Goal: Navigation & Orientation: Find specific page/section

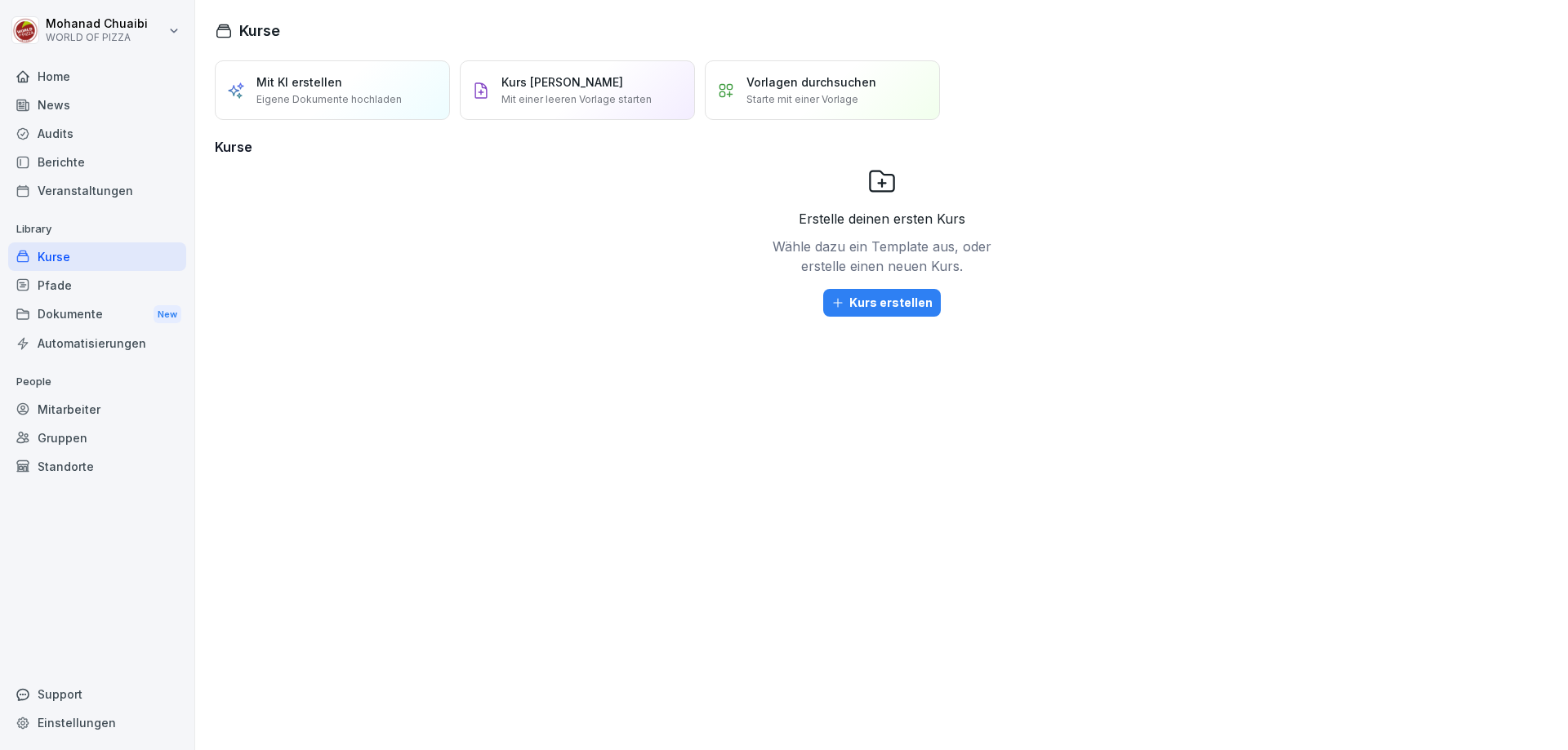
click at [84, 162] on div "Berichte" at bounding box center [97, 162] width 178 height 29
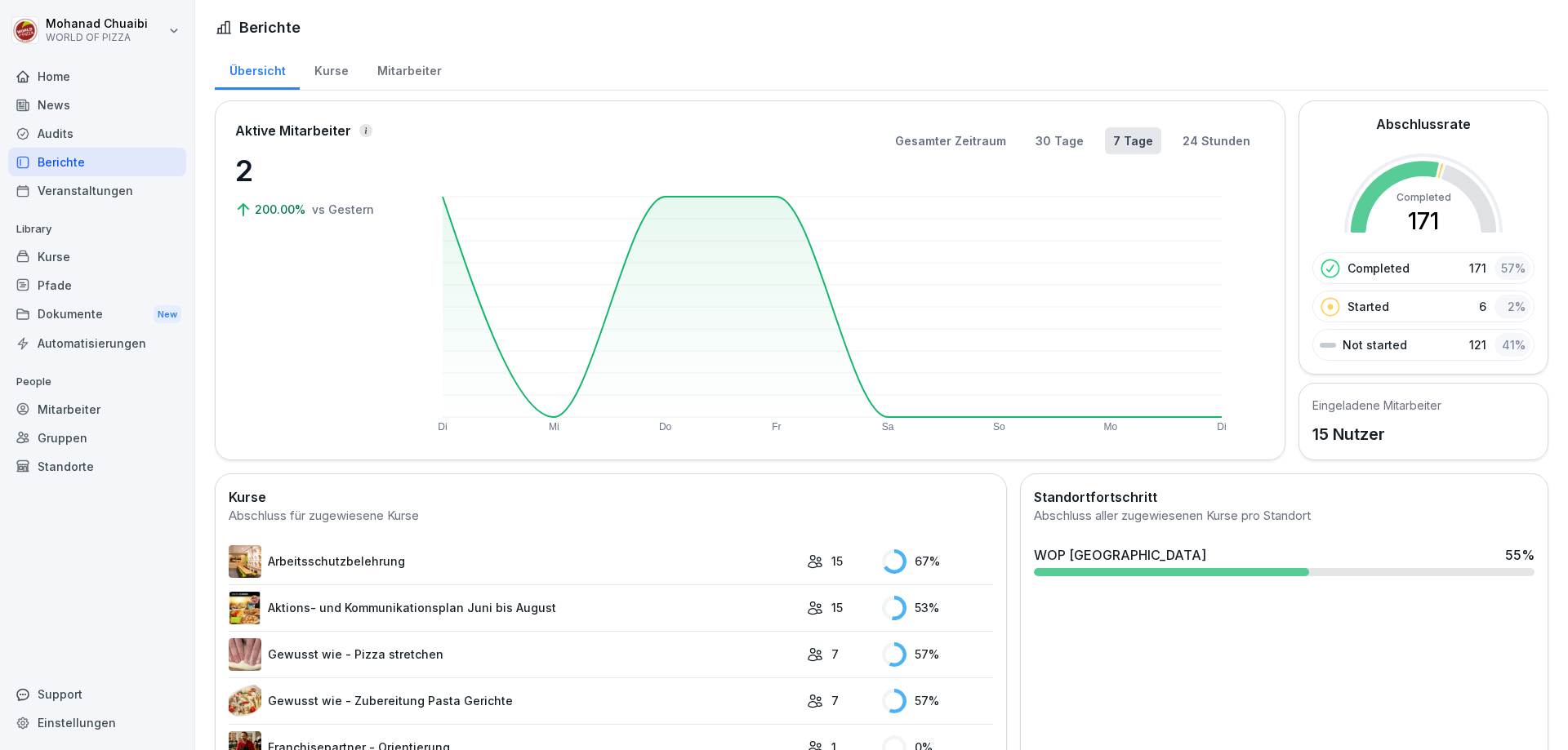
click at [85, 471] on div "Standorte" at bounding box center [97, 466] width 178 height 29
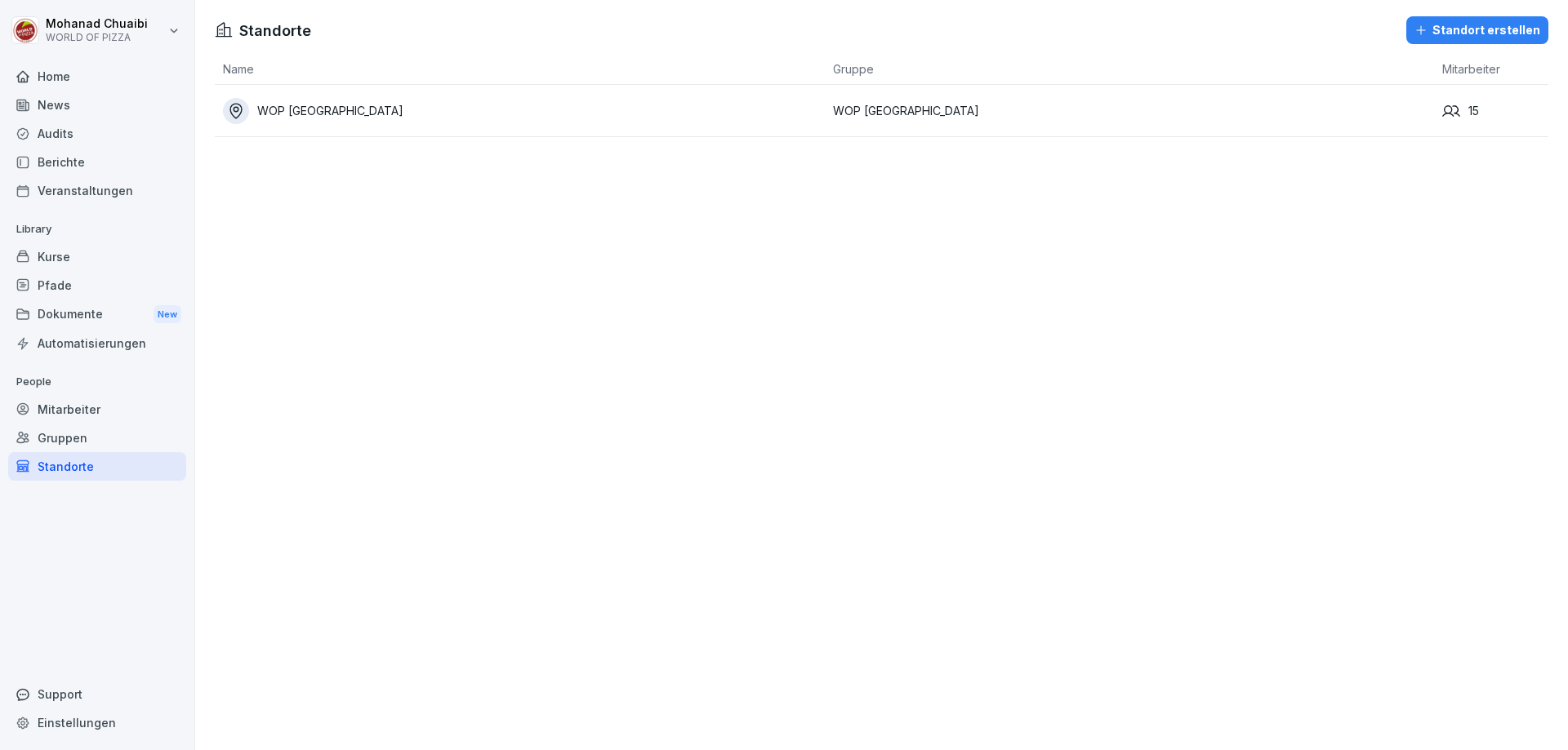
click at [348, 110] on div "WOP [GEOGRAPHIC_DATA]" at bounding box center [524, 111] width 602 height 26
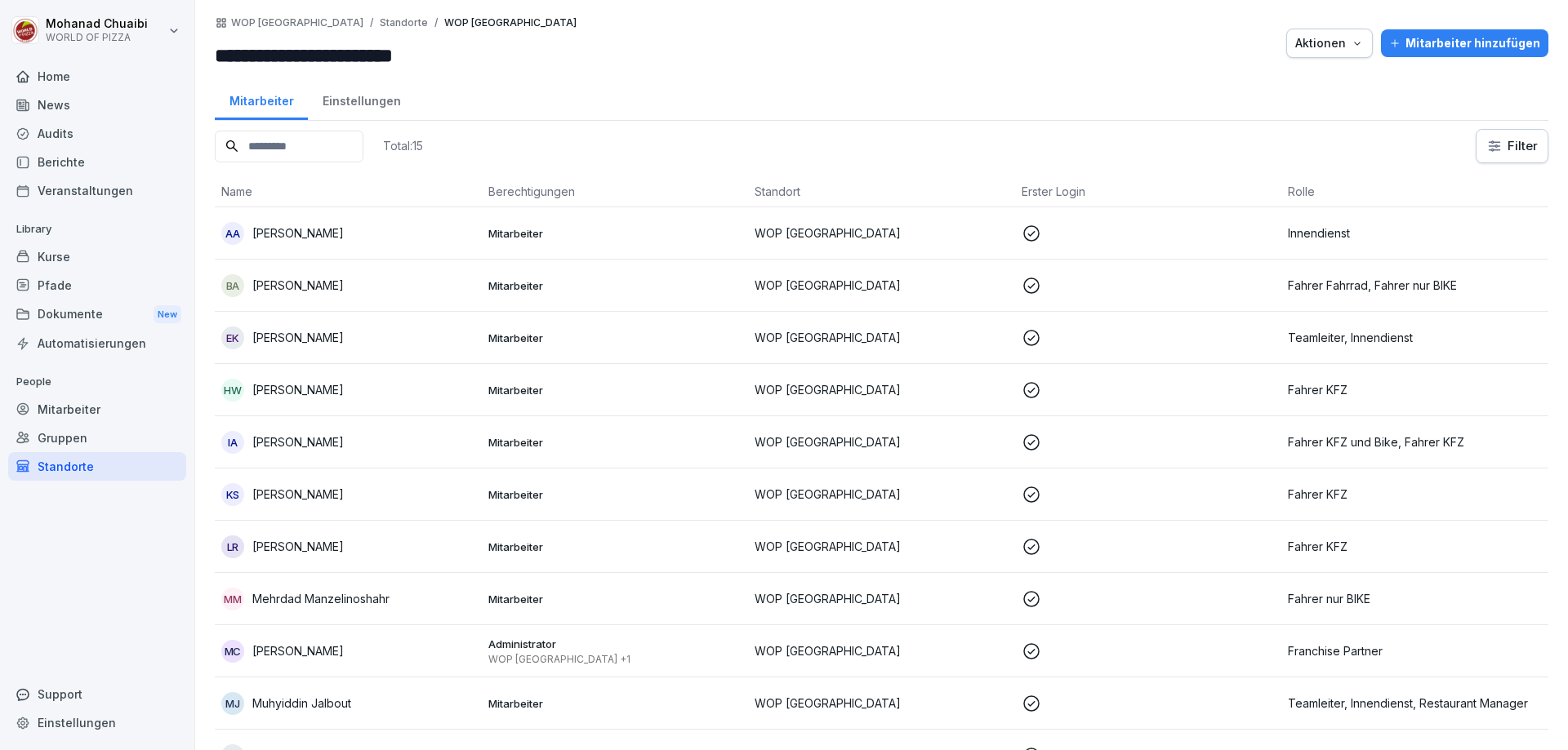
click at [1326, 53] on button "Aktionen" at bounding box center [1329, 43] width 87 height 29
click at [1324, 53] on button "Aktionen" at bounding box center [1329, 43] width 87 height 29
click at [73, 79] on div "Home" at bounding box center [97, 76] width 178 height 29
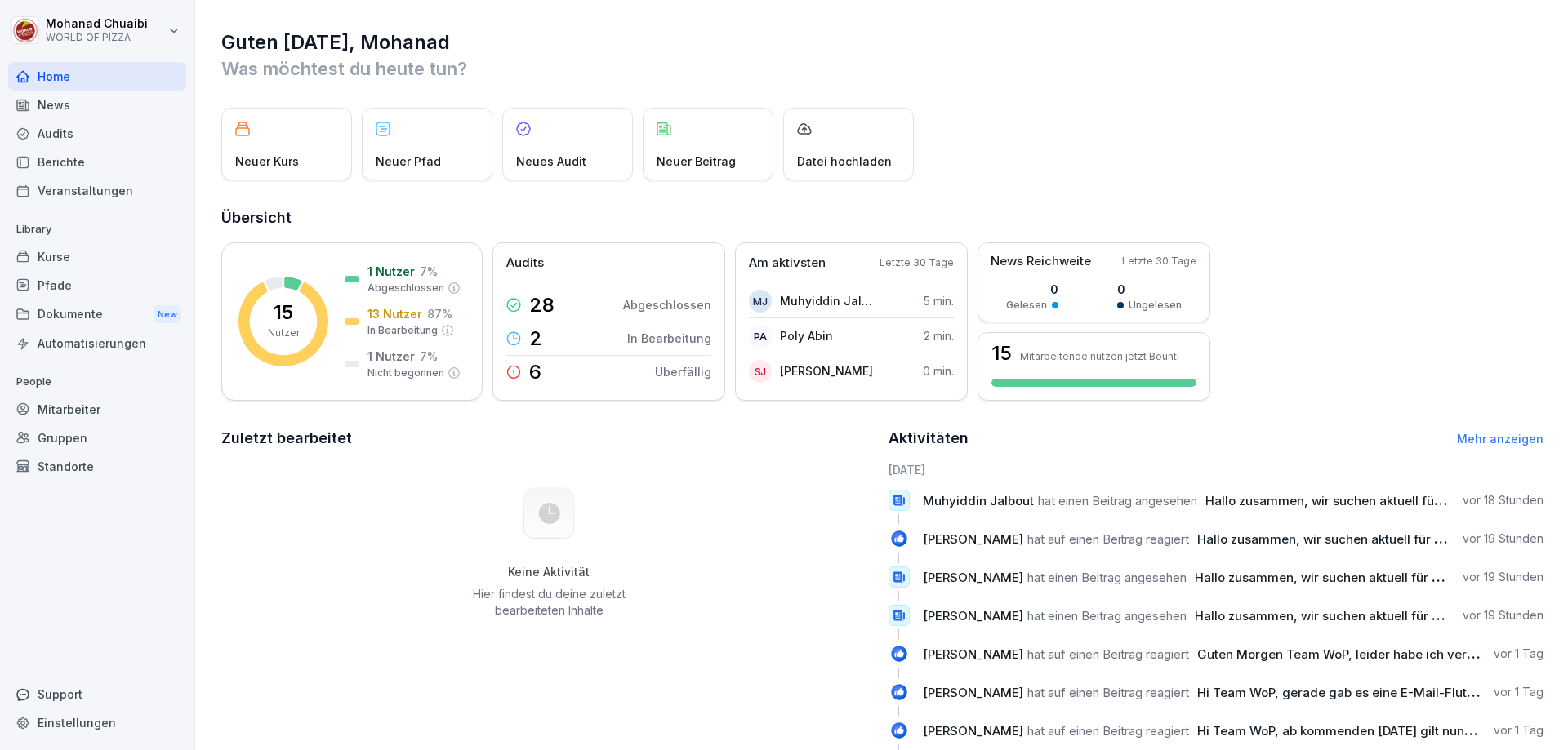
click at [95, 110] on div "News" at bounding box center [97, 105] width 178 height 29
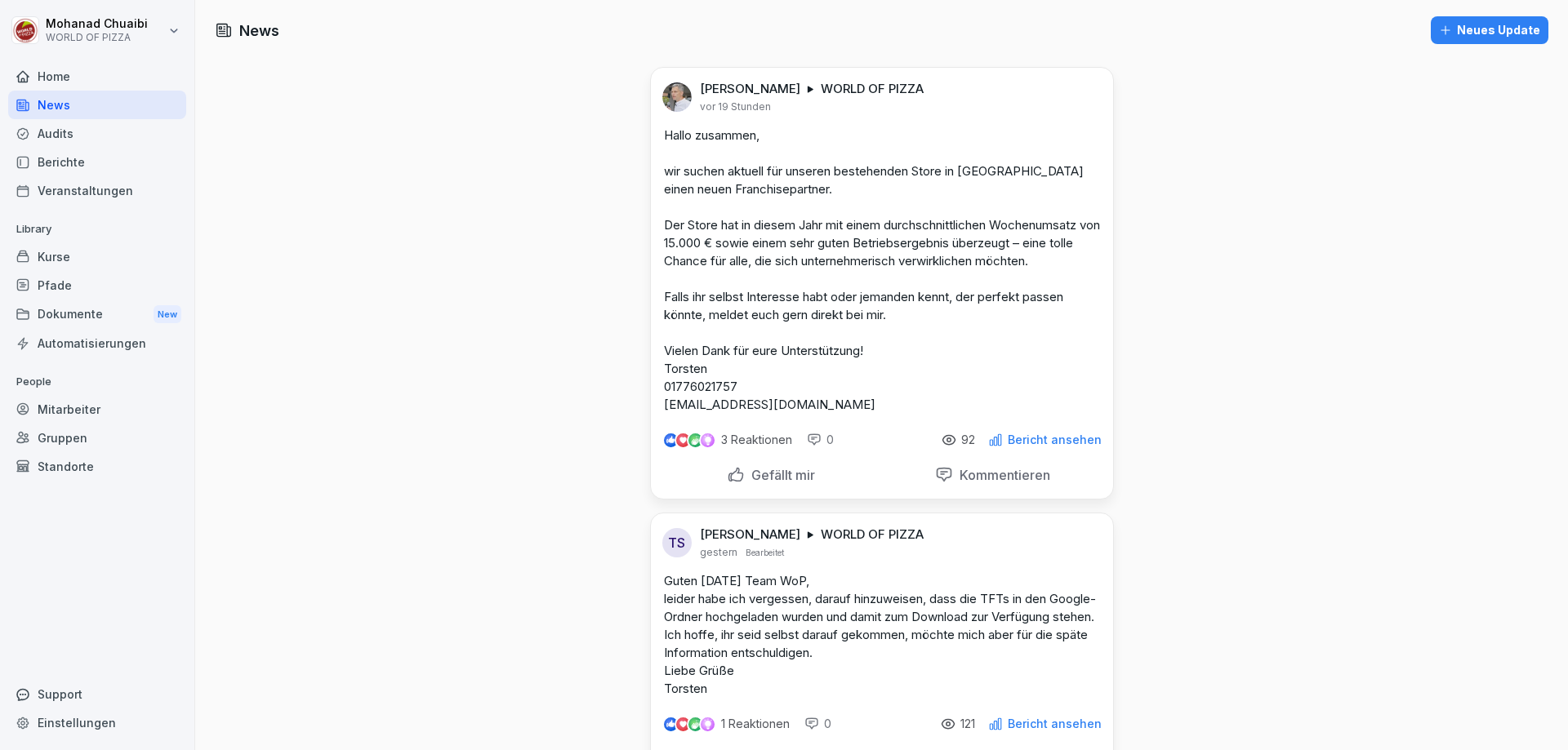
click at [71, 132] on div "Audits" at bounding box center [97, 133] width 178 height 29
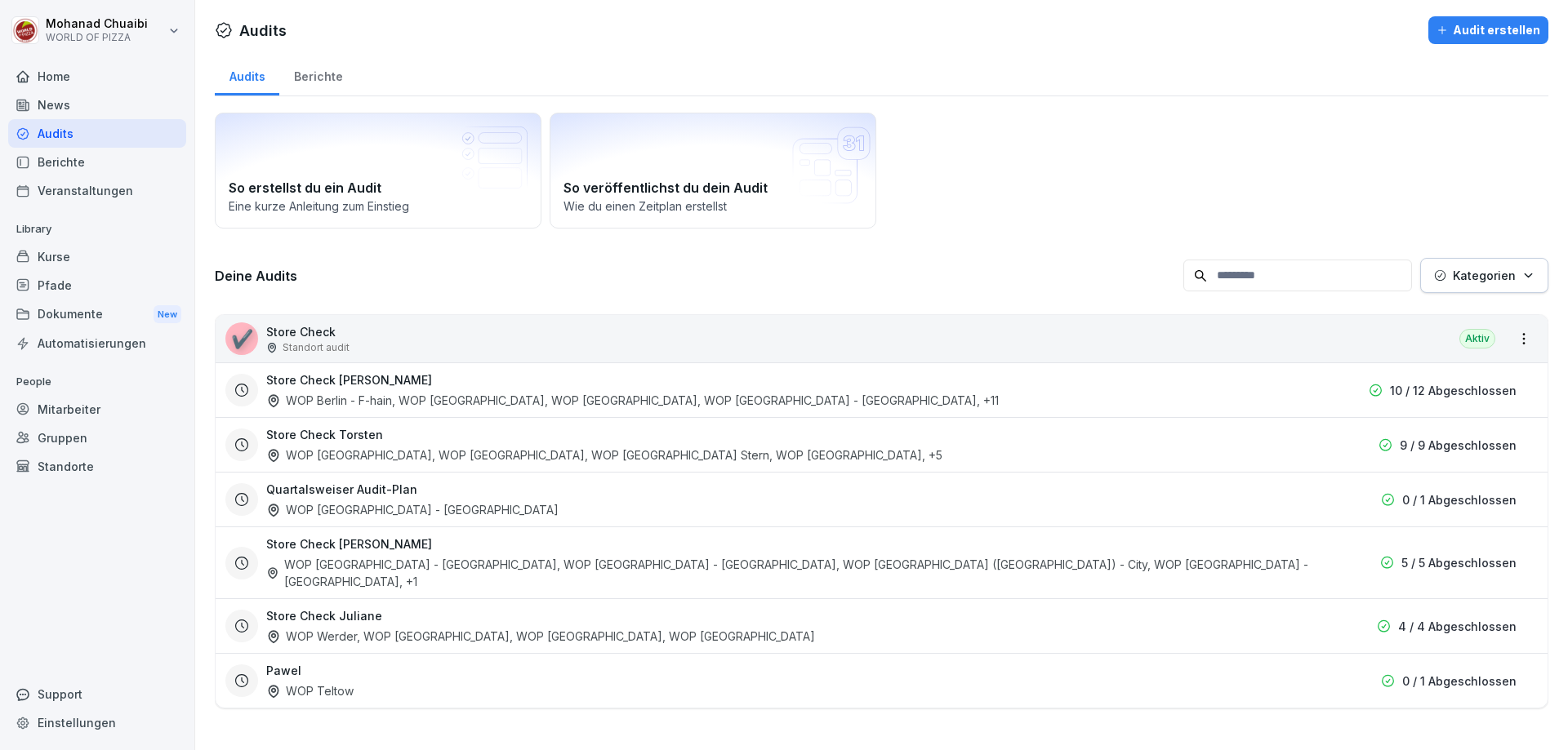
click at [313, 79] on div "Berichte" at bounding box center [317, 74] width 78 height 42
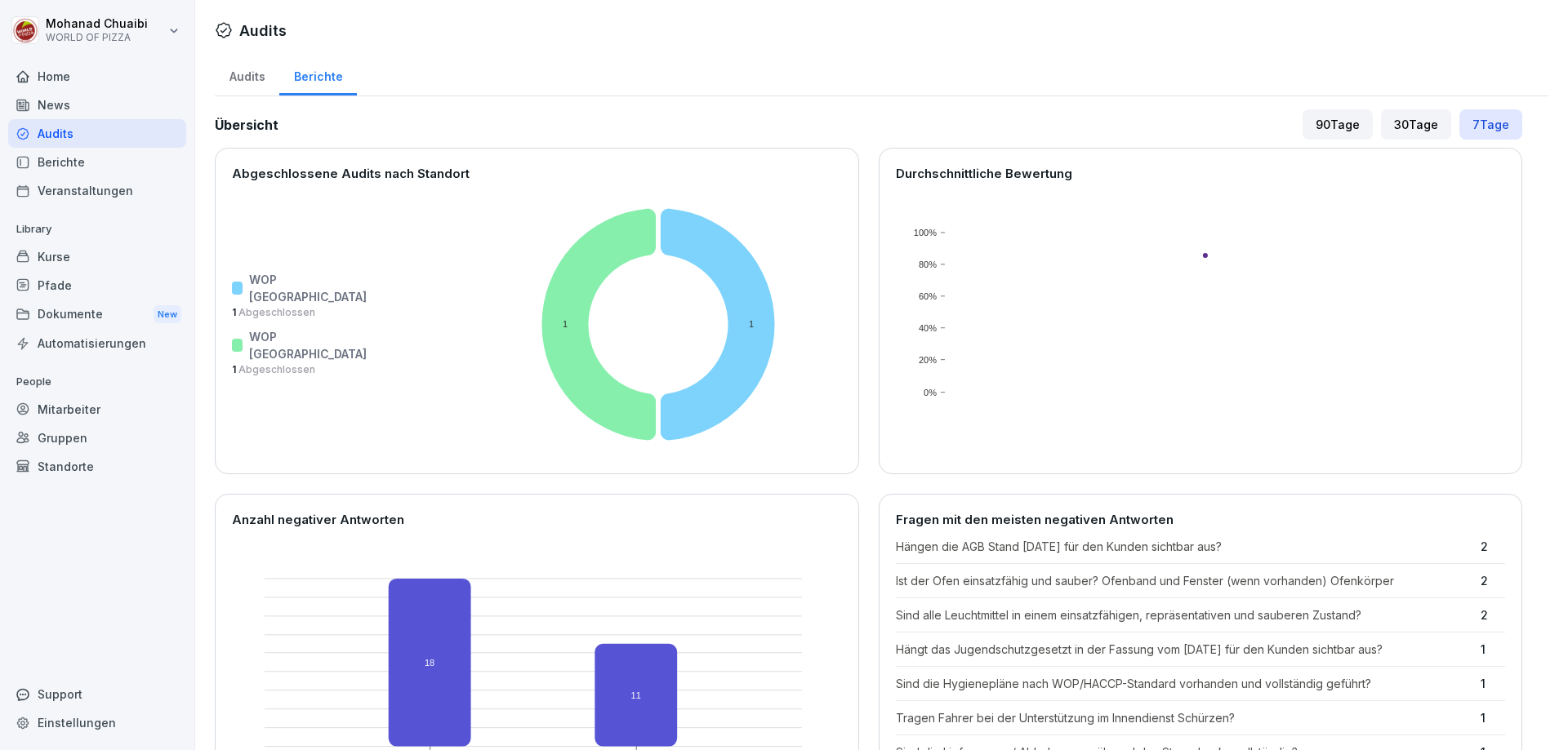
click at [61, 162] on div "Berichte" at bounding box center [97, 162] width 178 height 29
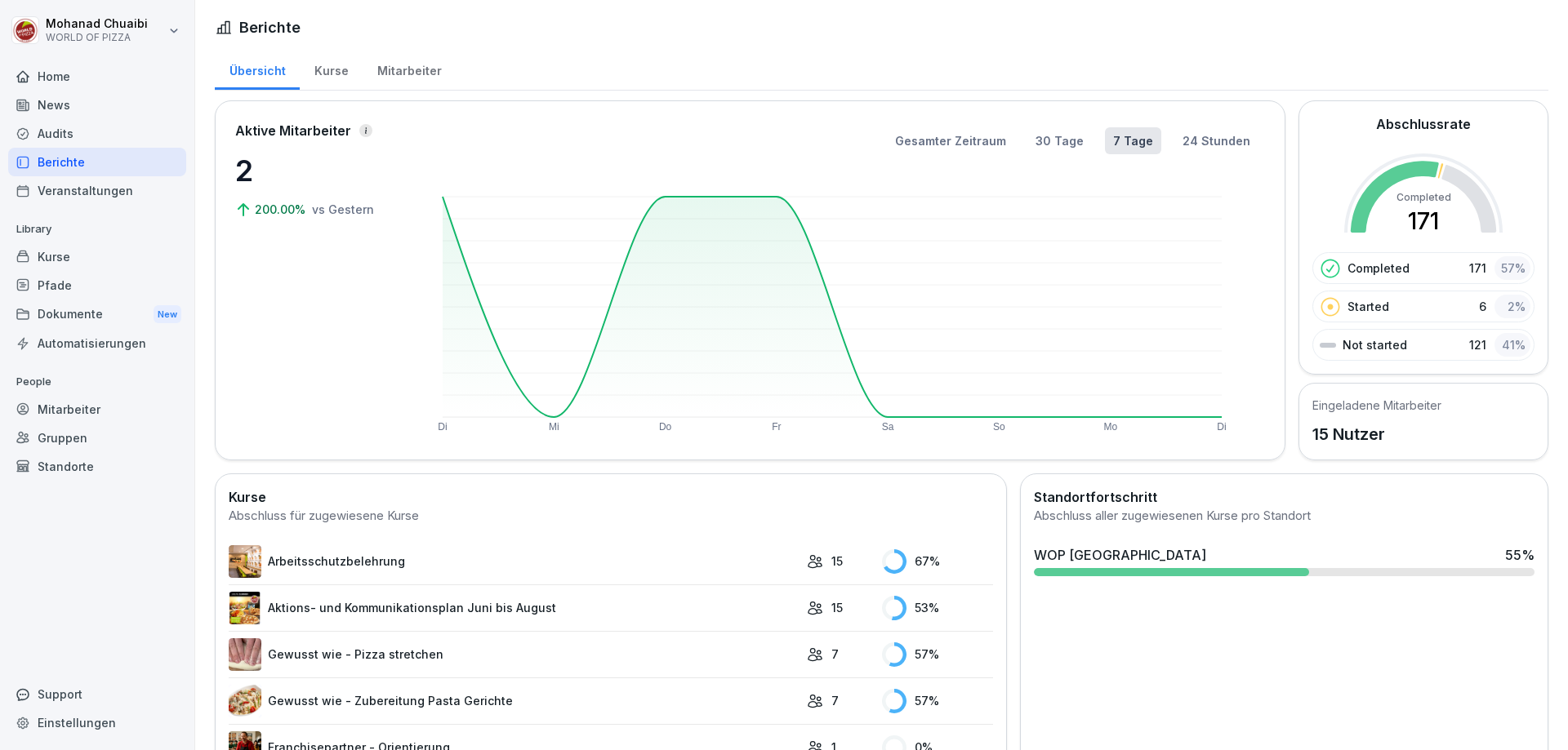
click at [129, 218] on p "Library" at bounding box center [97, 230] width 178 height 26
click at [71, 198] on div "Veranstaltungen" at bounding box center [97, 191] width 178 height 29
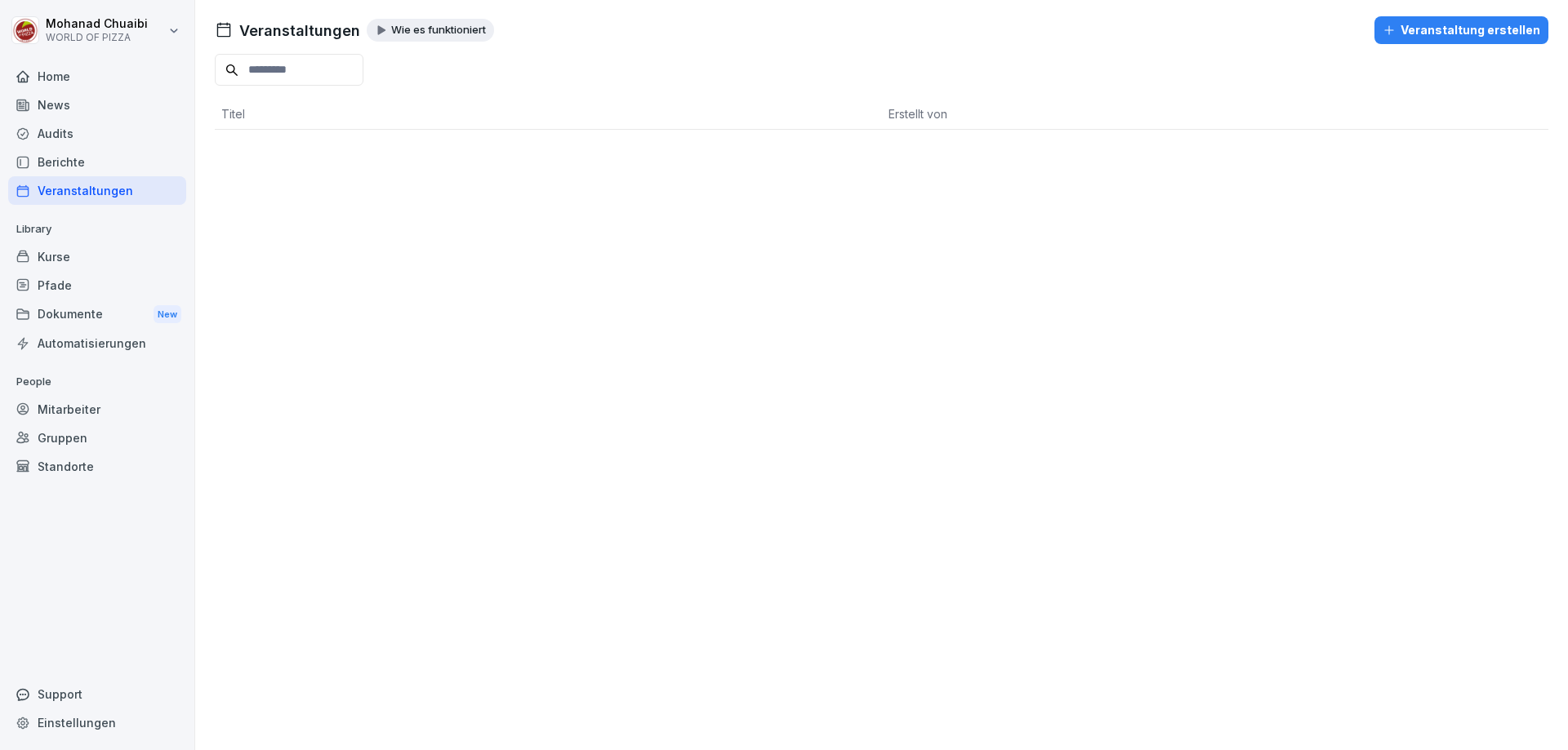
drag, startPoint x: 87, startPoint y: 303, endPoint x: 112, endPoint y: 299, distance: 25.3
click at [89, 303] on div "Dokumente New" at bounding box center [97, 314] width 178 height 30
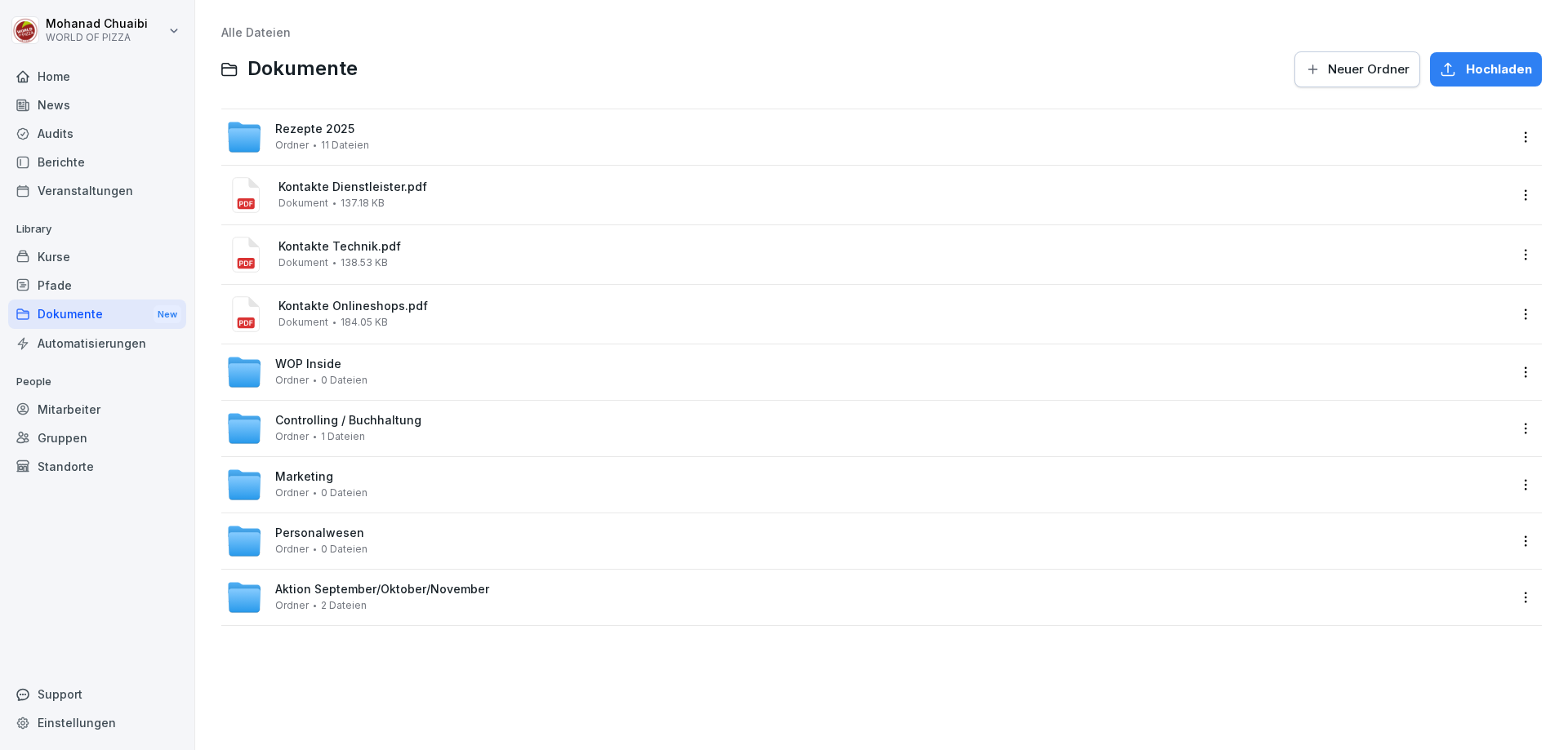
click at [93, 342] on div "Automatisierungen" at bounding box center [97, 343] width 178 height 29
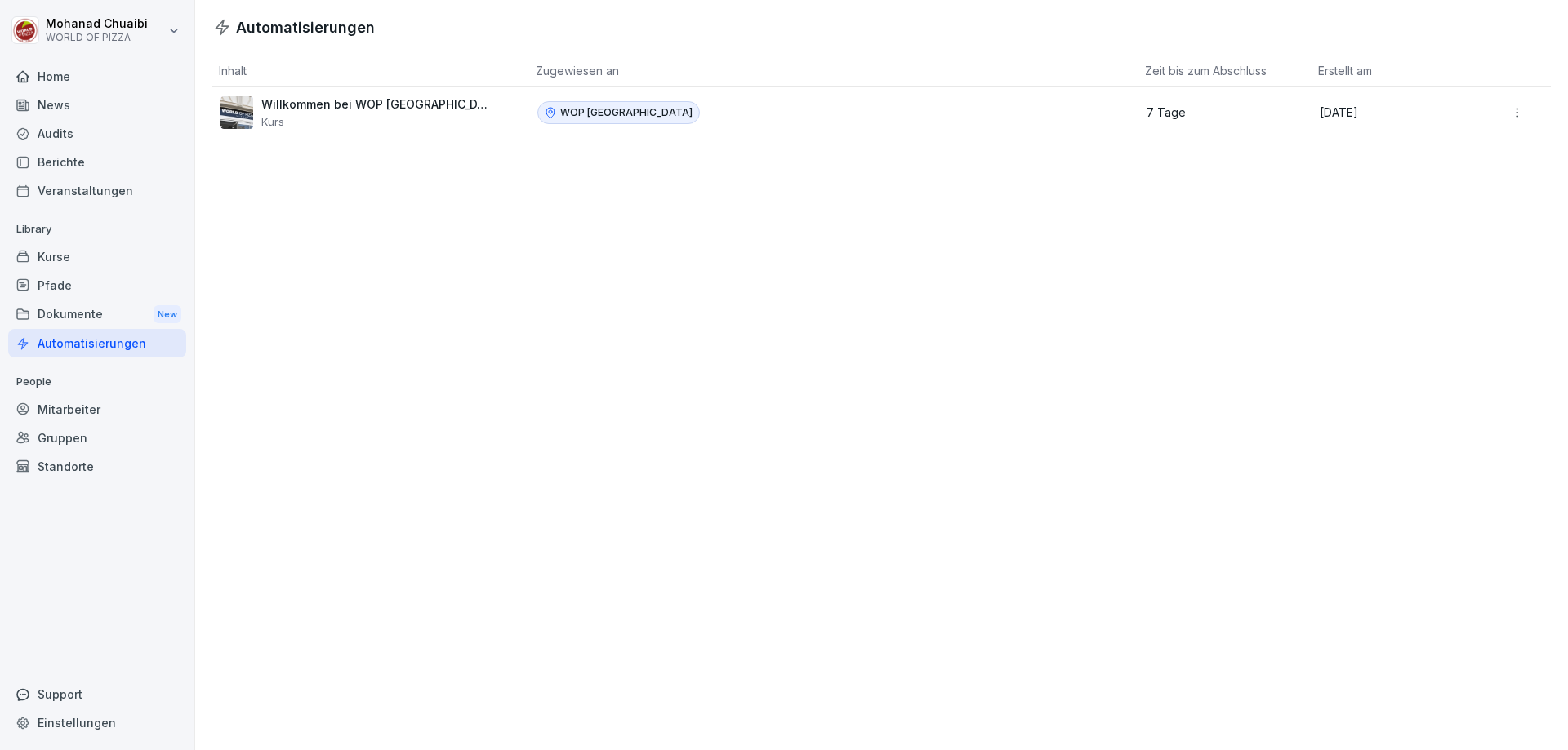
click at [100, 415] on div "Mitarbeiter" at bounding box center [97, 409] width 178 height 29
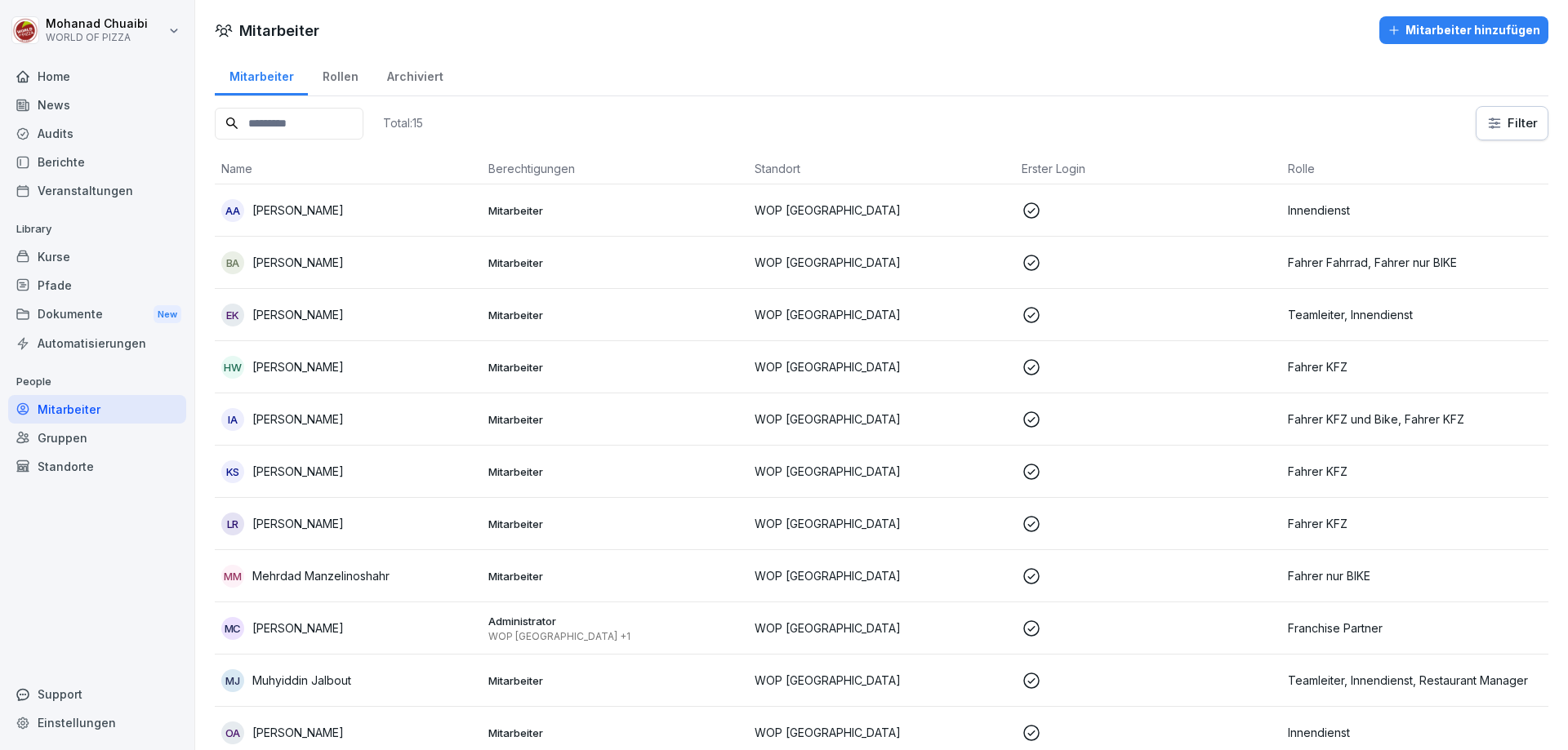
click at [97, 444] on div "Gruppen" at bounding box center [97, 438] width 178 height 29
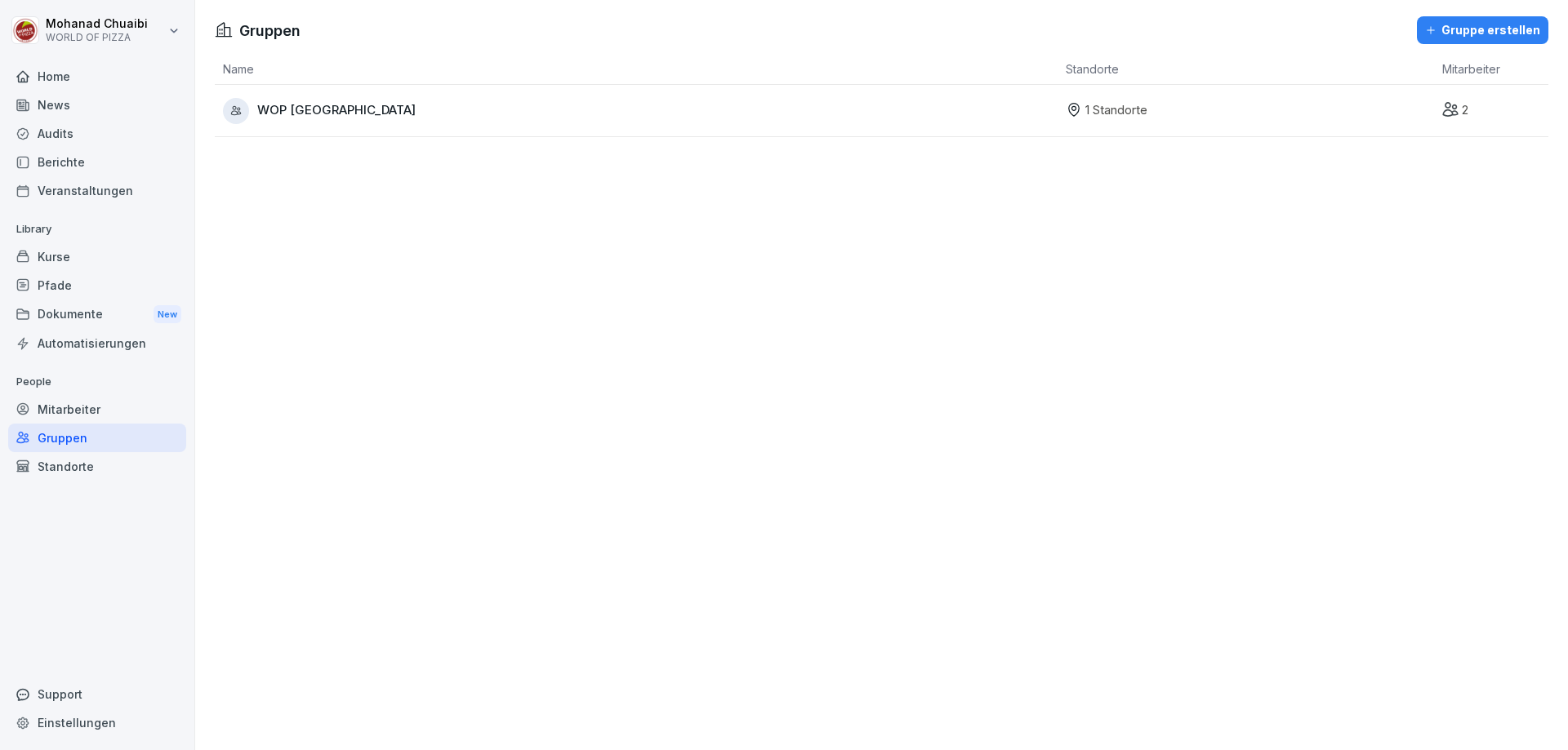
click at [441, 114] on div "WOP [GEOGRAPHIC_DATA]" at bounding box center [640, 111] width 834 height 26
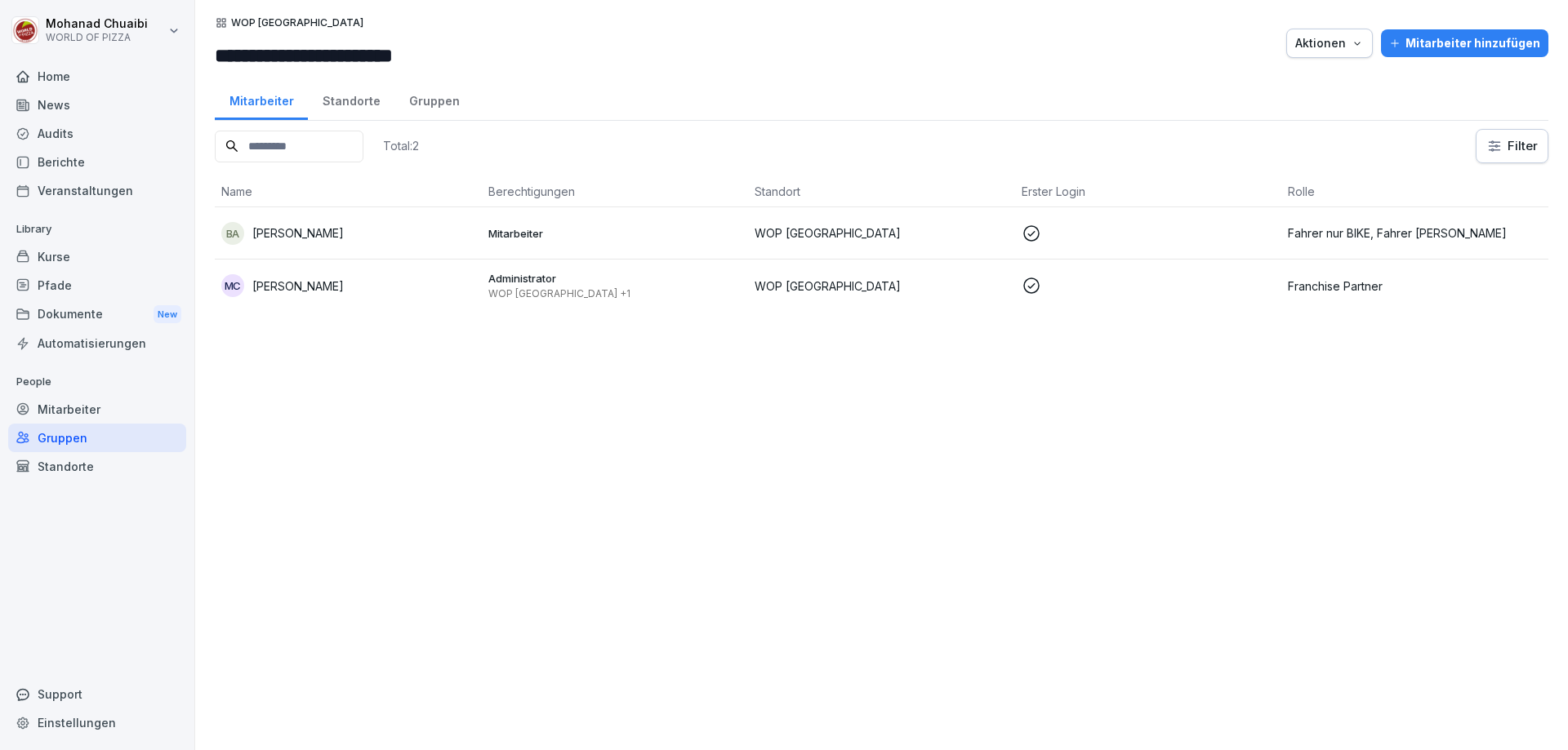
click at [349, 110] on div "Standorte" at bounding box center [351, 99] width 87 height 42
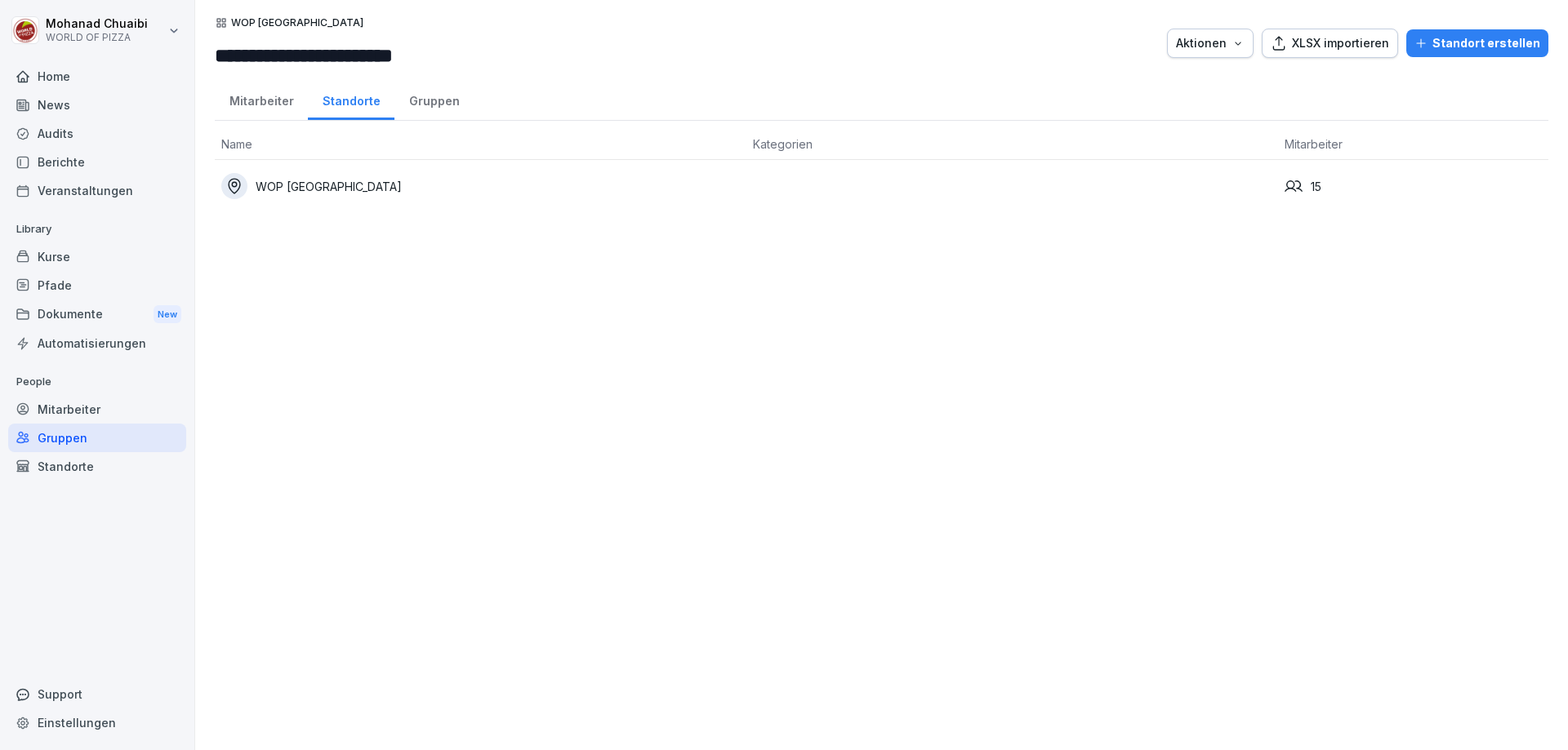
click at [405, 101] on div "Gruppen" at bounding box center [434, 99] width 79 height 42
click at [236, 103] on div "Mitarbeiter" at bounding box center [262, 99] width 93 height 42
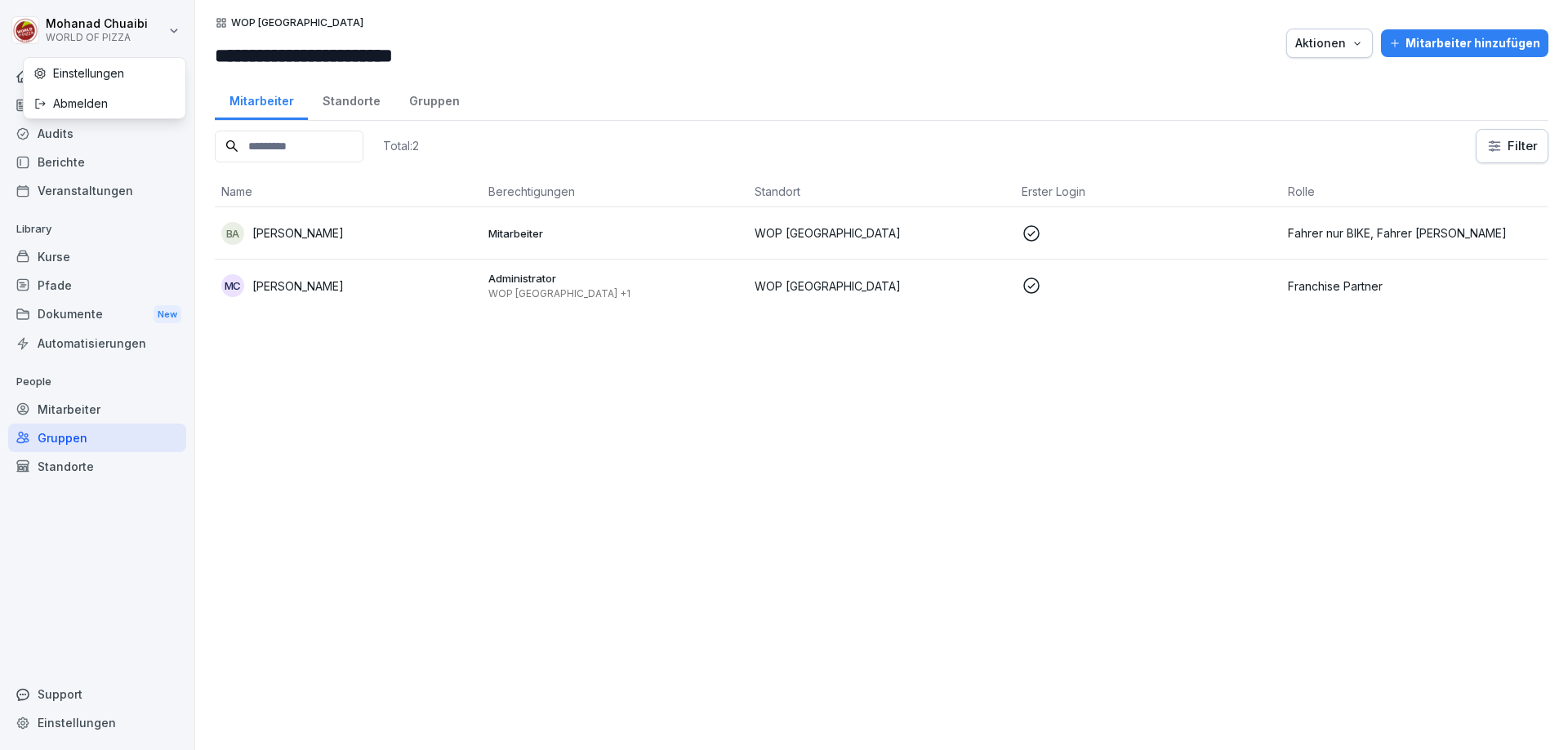
click at [167, 31] on html "**********" at bounding box center [784, 375] width 1568 height 750
click at [133, 65] on div "Einstellungen" at bounding box center [105, 73] width 162 height 30
select select "**"
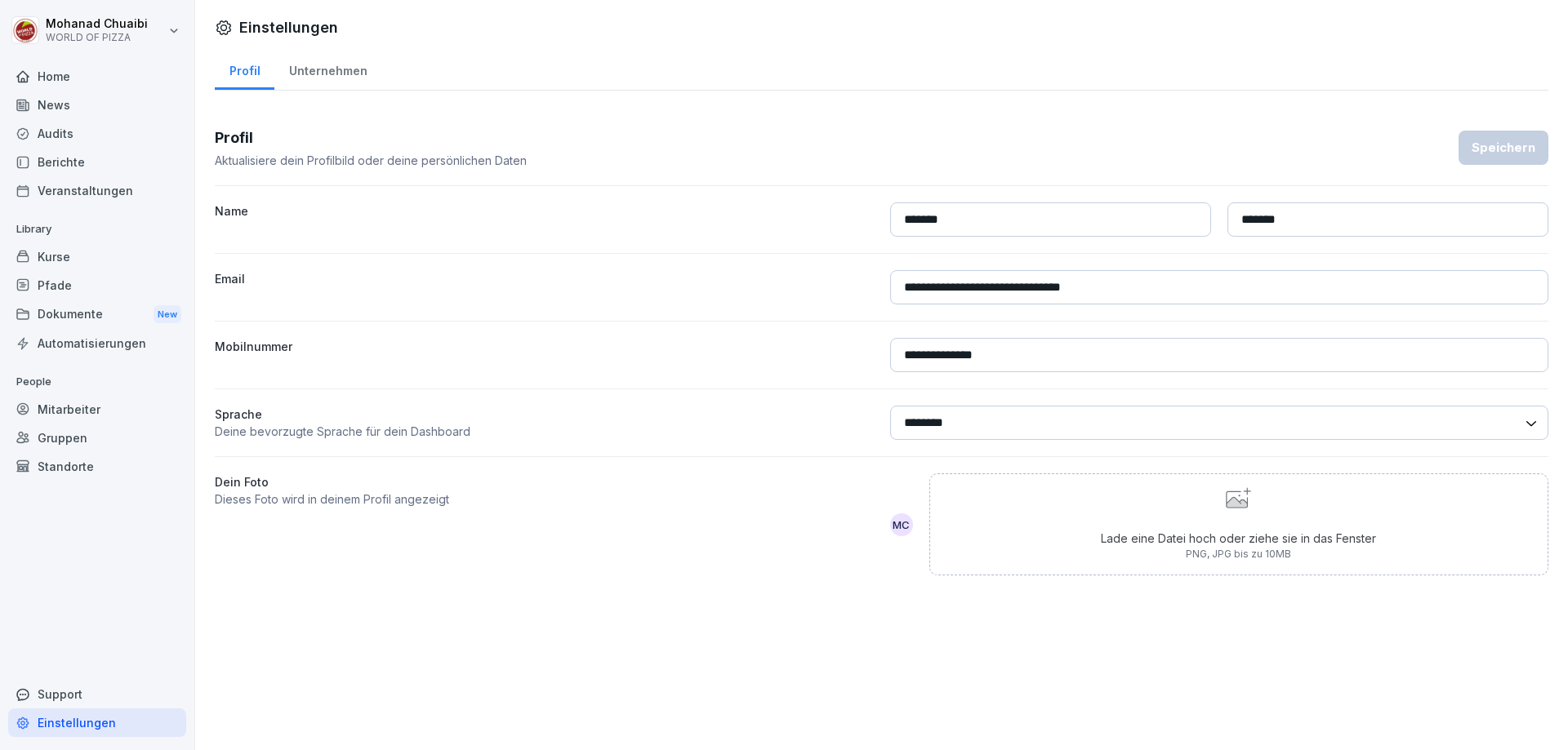
click at [314, 65] on div "Unternehmen" at bounding box center [327, 69] width 107 height 42
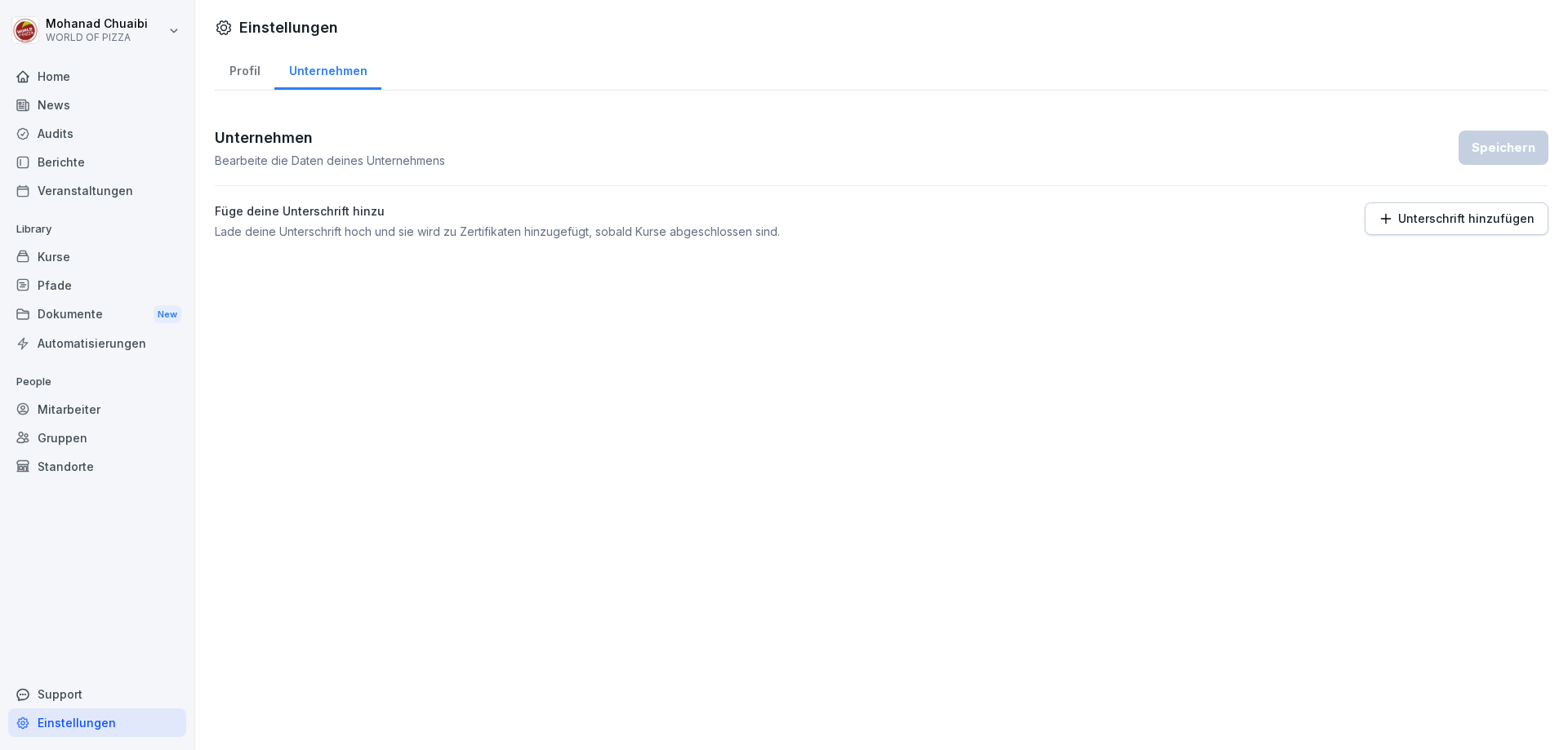
click at [231, 70] on div "Profil" at bounding box center [245, 69] width 60 height 42
select select "**"
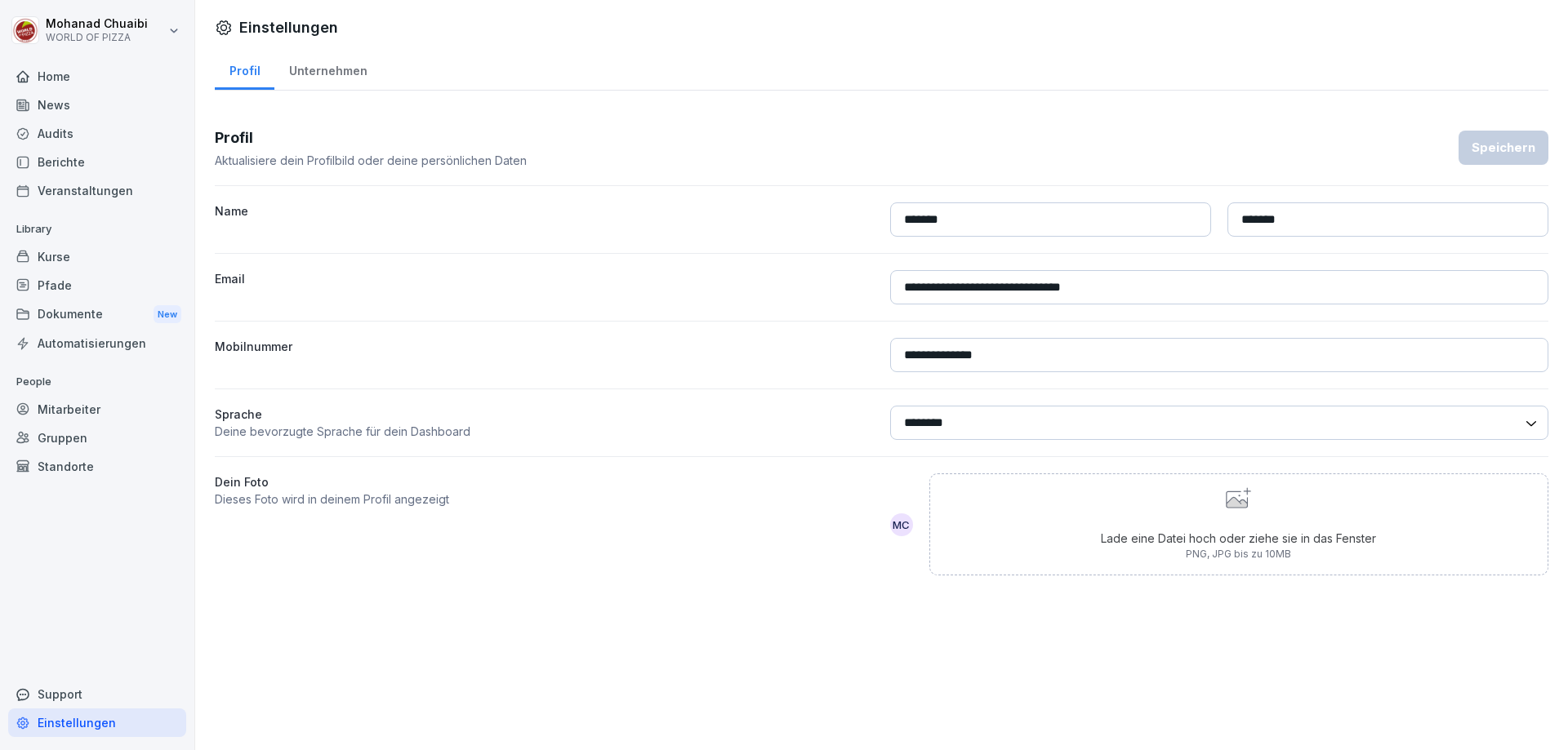
click at [65, 76] on div "Home" at bounding box center [97, 76] width 178 height 29
